Goal: Find specific page/section: Find specific page/section

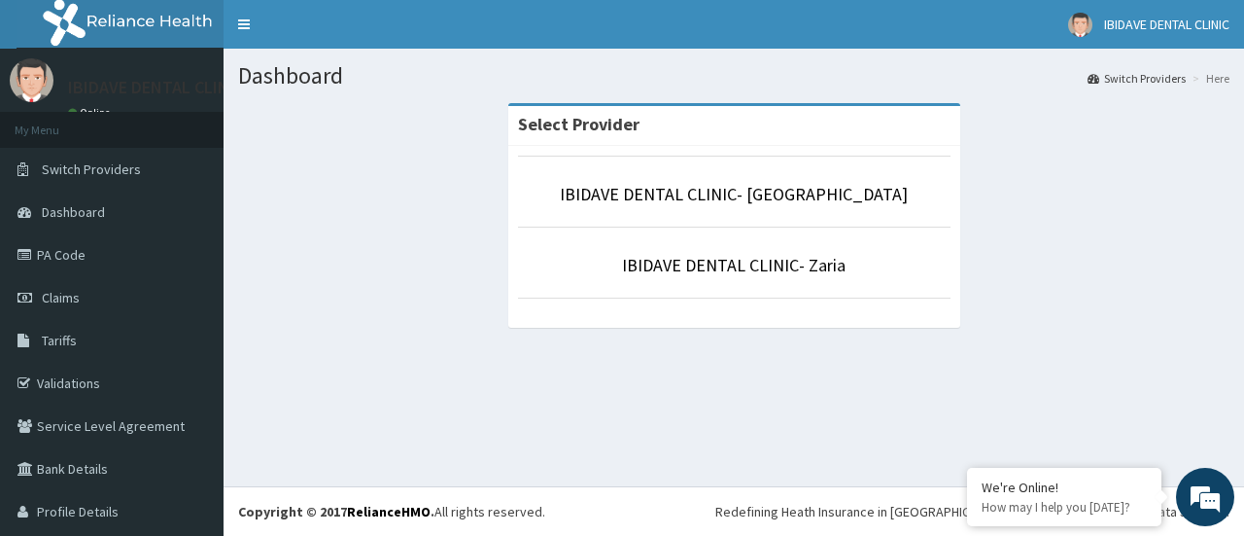
click at [774, 207] on li "IBIDAVE DENTAL CLINIC- [GEOGRAPHIC_DATA]" at bounding box center [734, 192] width 433 height 72
click at [747, 199] on link "IBIDAVE DENTAL CLINIC- [GEOGRAPHIC_DATA]" at bounding box center [734, 194] width 348 height 22
